Goal: Information Seeking & Learning: Learn about a topic

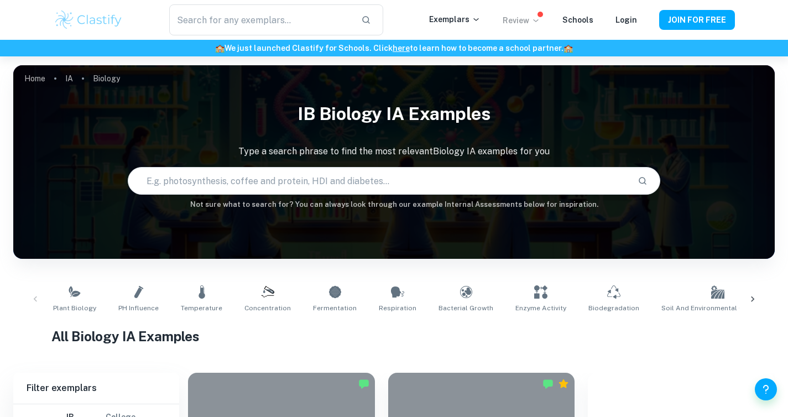
click at [537, 20] on icon at bounding box center [535, 20] width 9 height 9
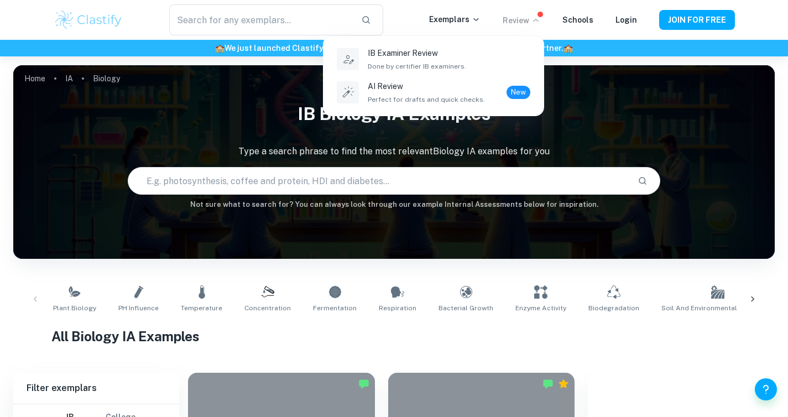
click at [457, 15] on div at bounding box center [394, 208] width 788 height 417
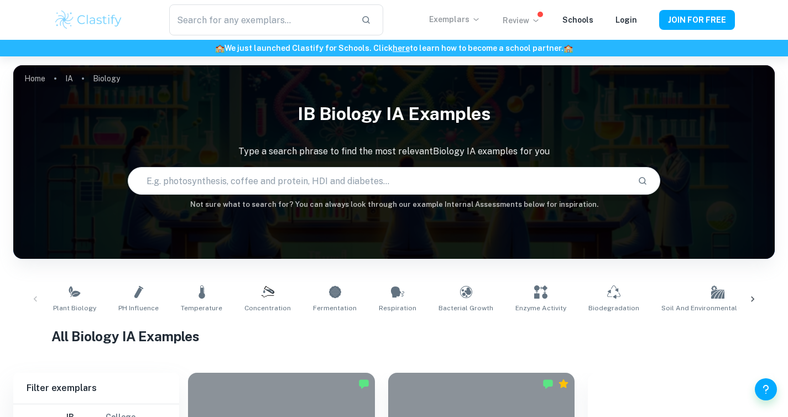
click at [459, 19] on p "Exemplars" at bounding box center [454, 19] width 51 height 12
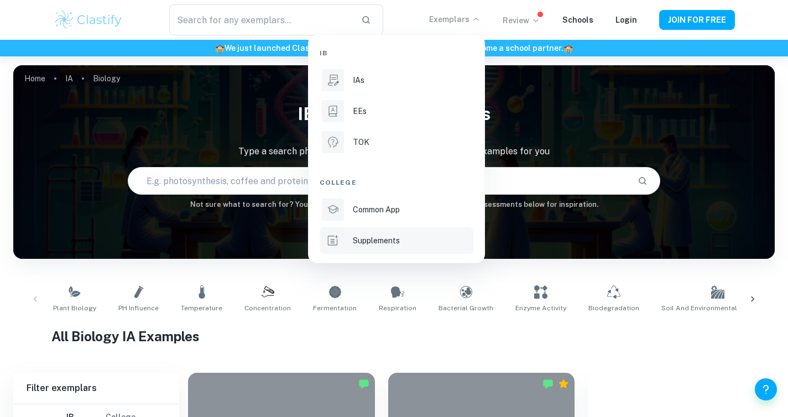
click at [390, 233] on li "Supplements" at bounding box center [396, 240] width 154 height 27
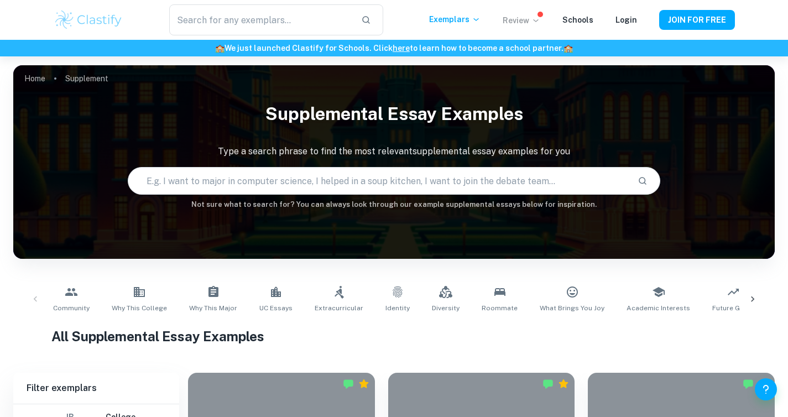
click at [756, 299] on icon at bounding box center [752, 299] width 11 height 11
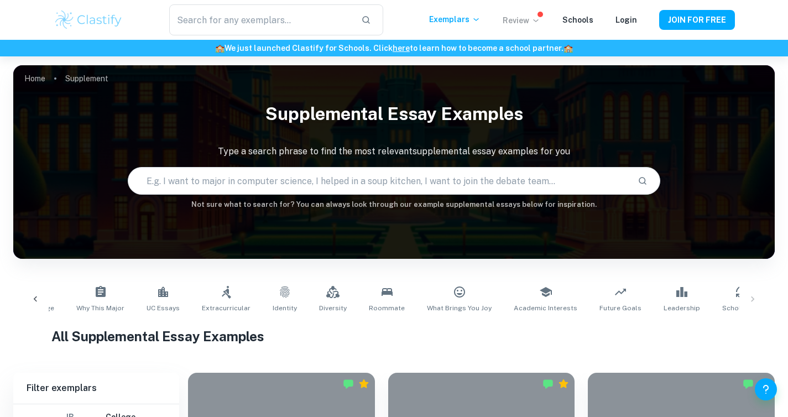
click at [754, 301] on div "Community Why This College Why This Major UC Essays Extracurricular Identity Di…" at bounding box center [393, 299] width 743 height 36
click at [748, 295] on div "Community Why This College Why This Major UC Essays Extracurricular Identity Di…" at bounding box center [393, 299] width 743 height 36
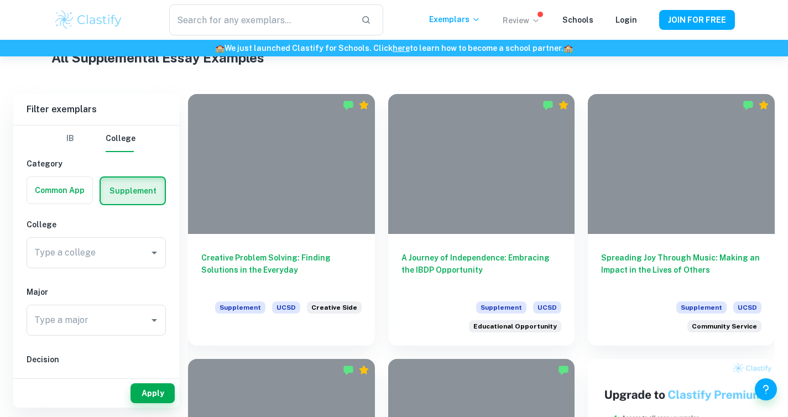
scroll to position [280, 0]
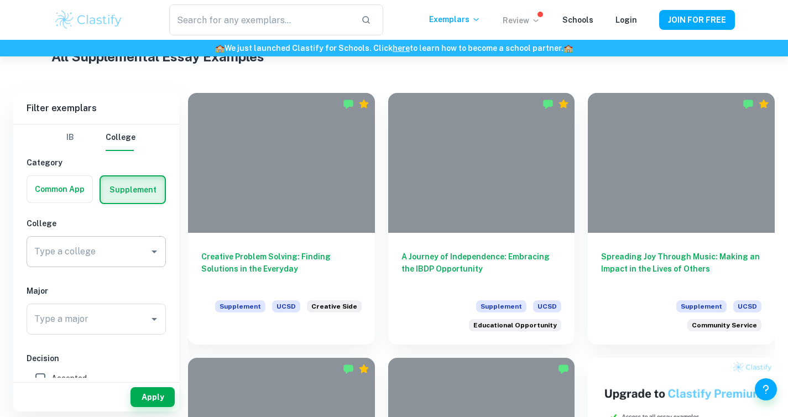
click at [118, 255] on input "Type a college" at bounding box center [88, 251] width 113 height 21
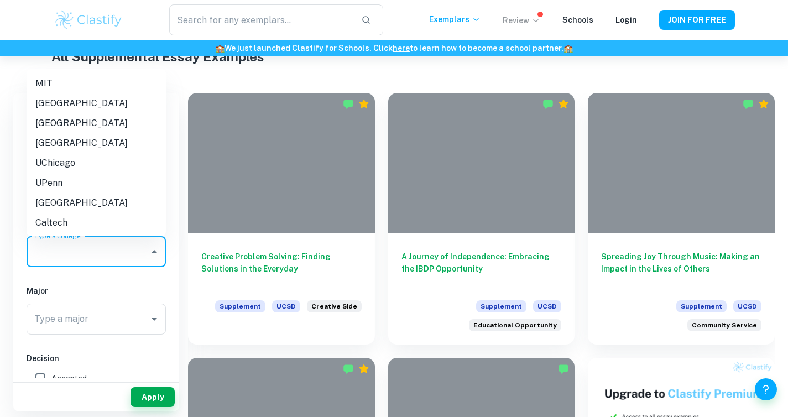
click at [112, 102] on li "[GEOGRAPHIC_DATA]" at bounding box center [96, 103] width 139 height 20
type input "[GEOGRAPHIC_DATA]"
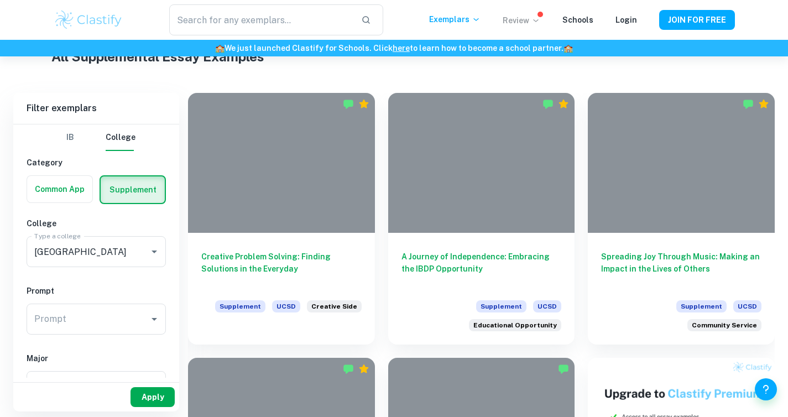
click at [160, 402] on button "Apply" at bounding box center [152, 397] width 44 height 20
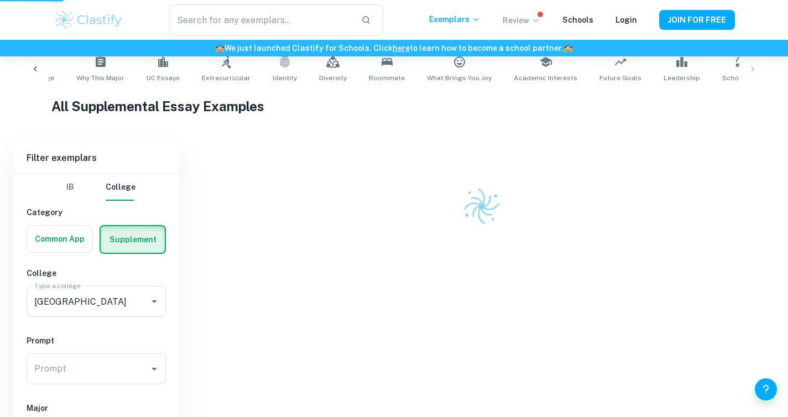
scroll to position [191, 0]
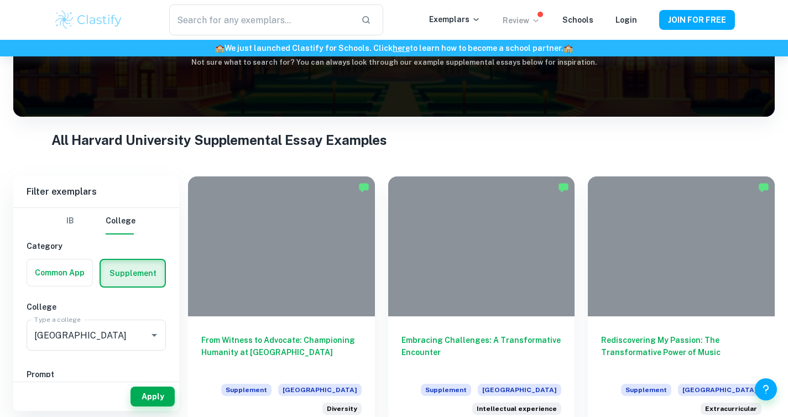
scroll to position [144, 0]
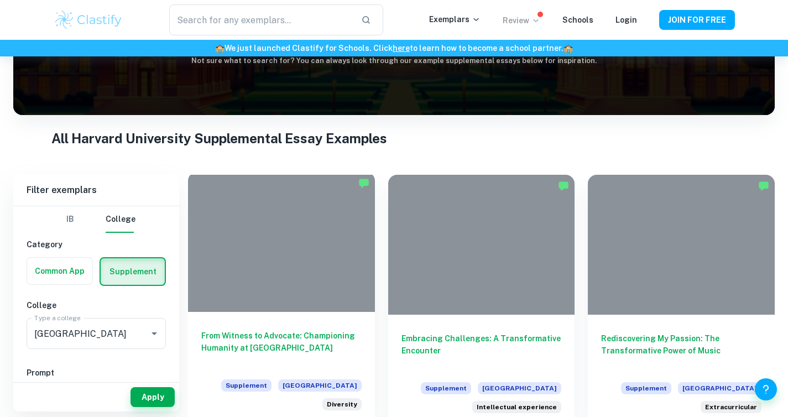
click at [311, 305] on div at bounding box center [281, 242] width 187 height 140
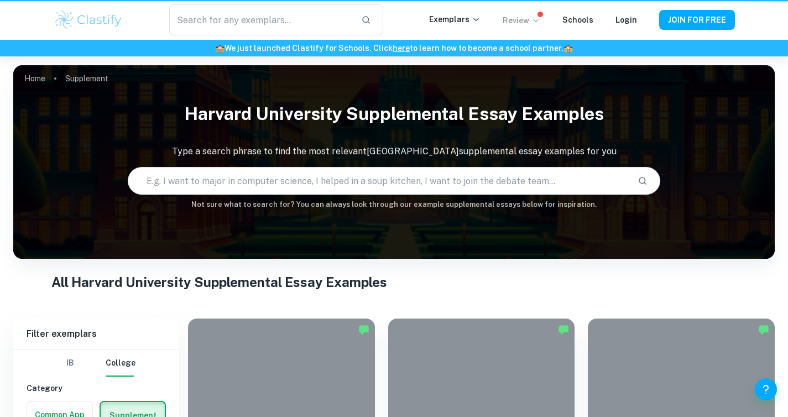
scroll to position [144, 0]
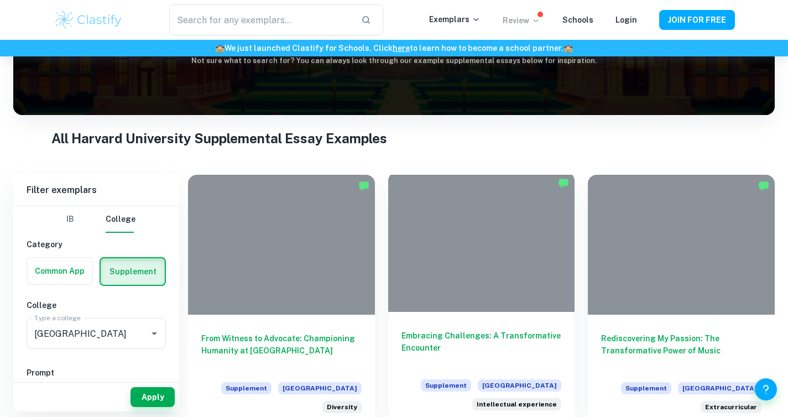
click at [490, 232] on div at bounding box center [481, 242] width 187 height 140
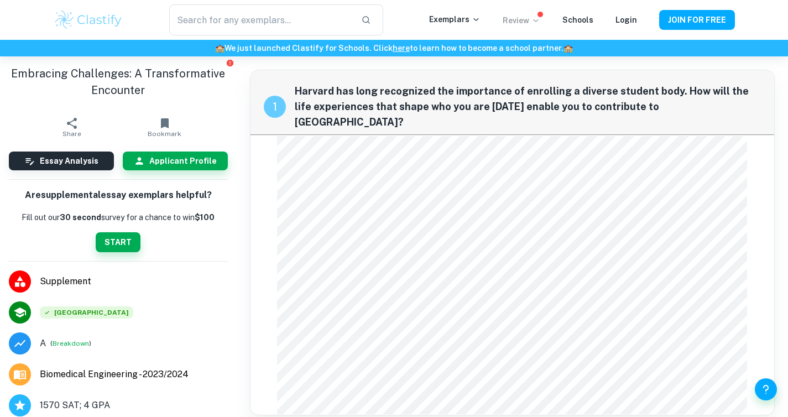
click at [96, 28] on img at bounding box center [89, 20] width 70 height 22
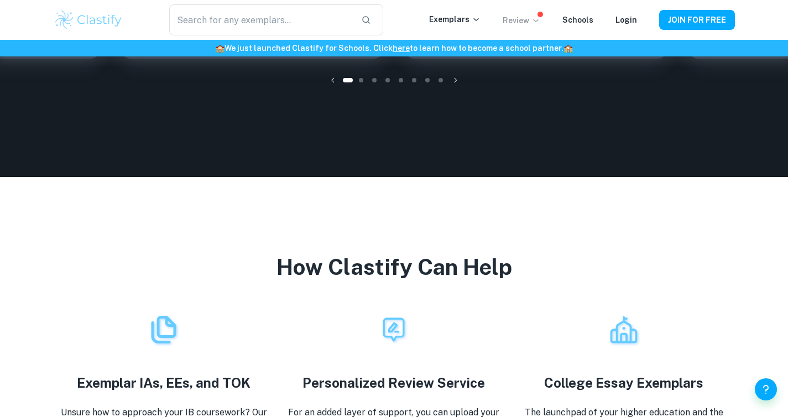
scroll to position [1751, 0]
